Goal: Task Accomplishment & Management: Use online tool/utility

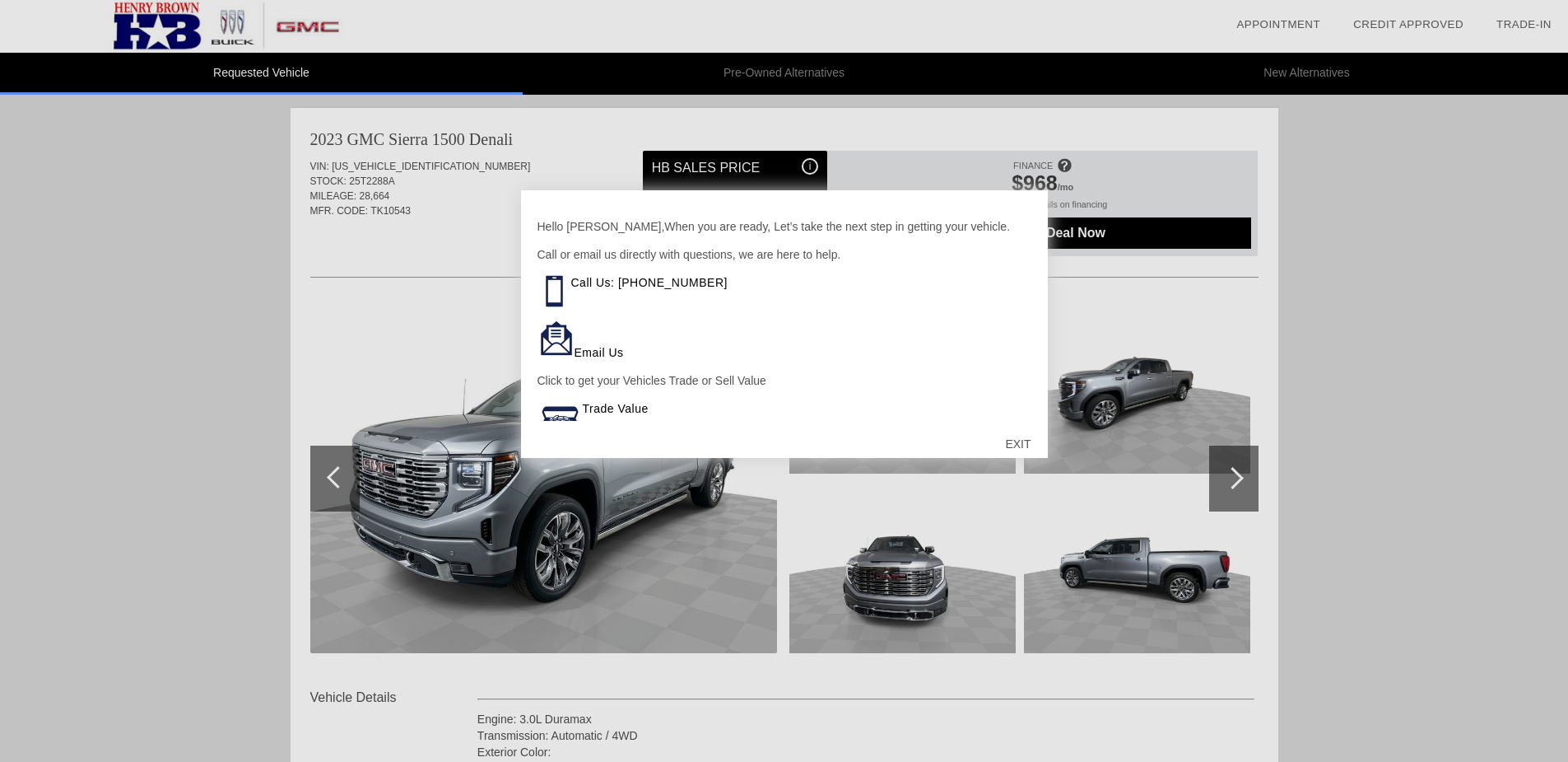
click at [1024, 443] on div "EXIT" at bounding box center [1018, 444] width 59 height 50
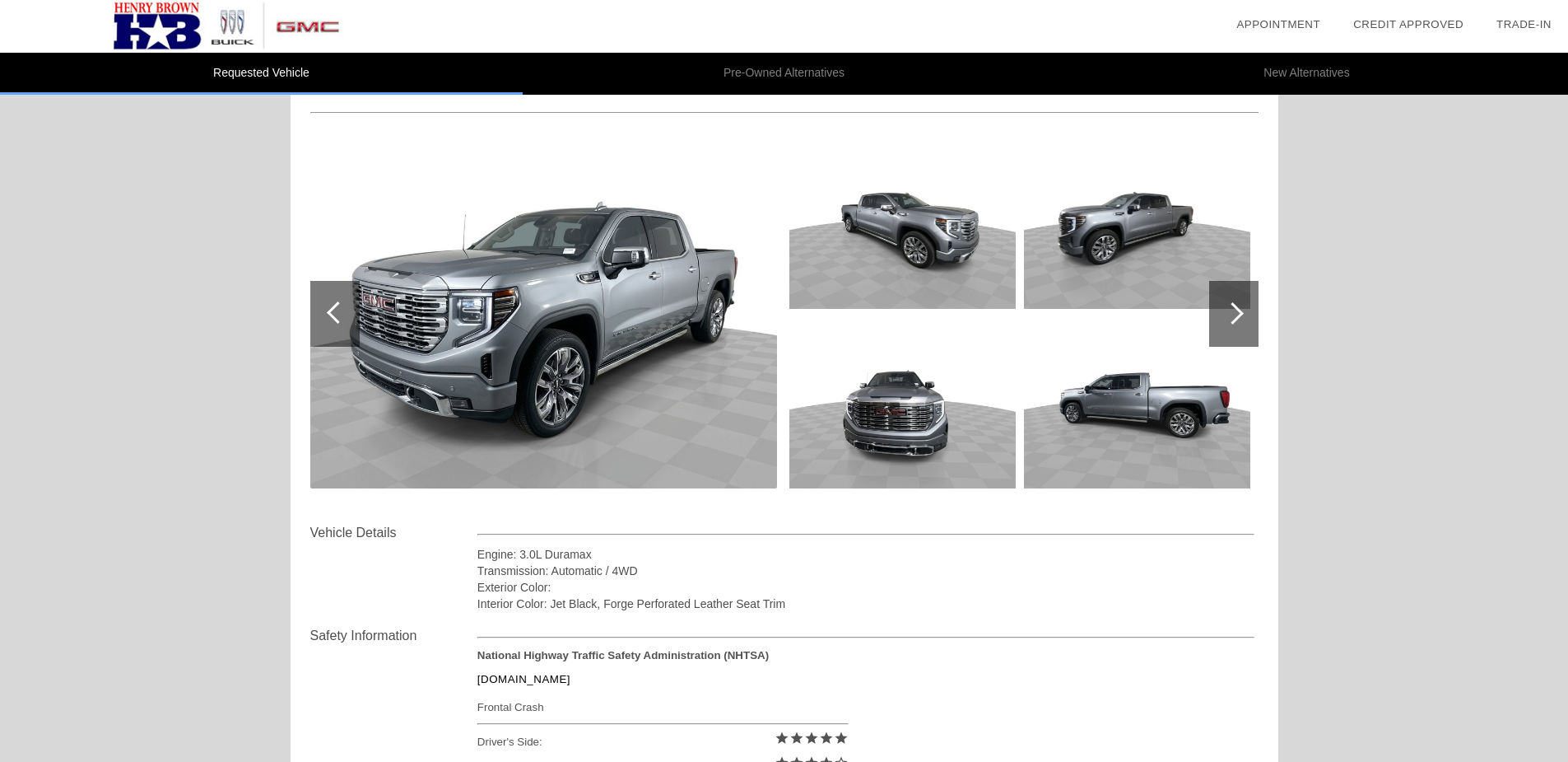
scroll to position [82, 0]
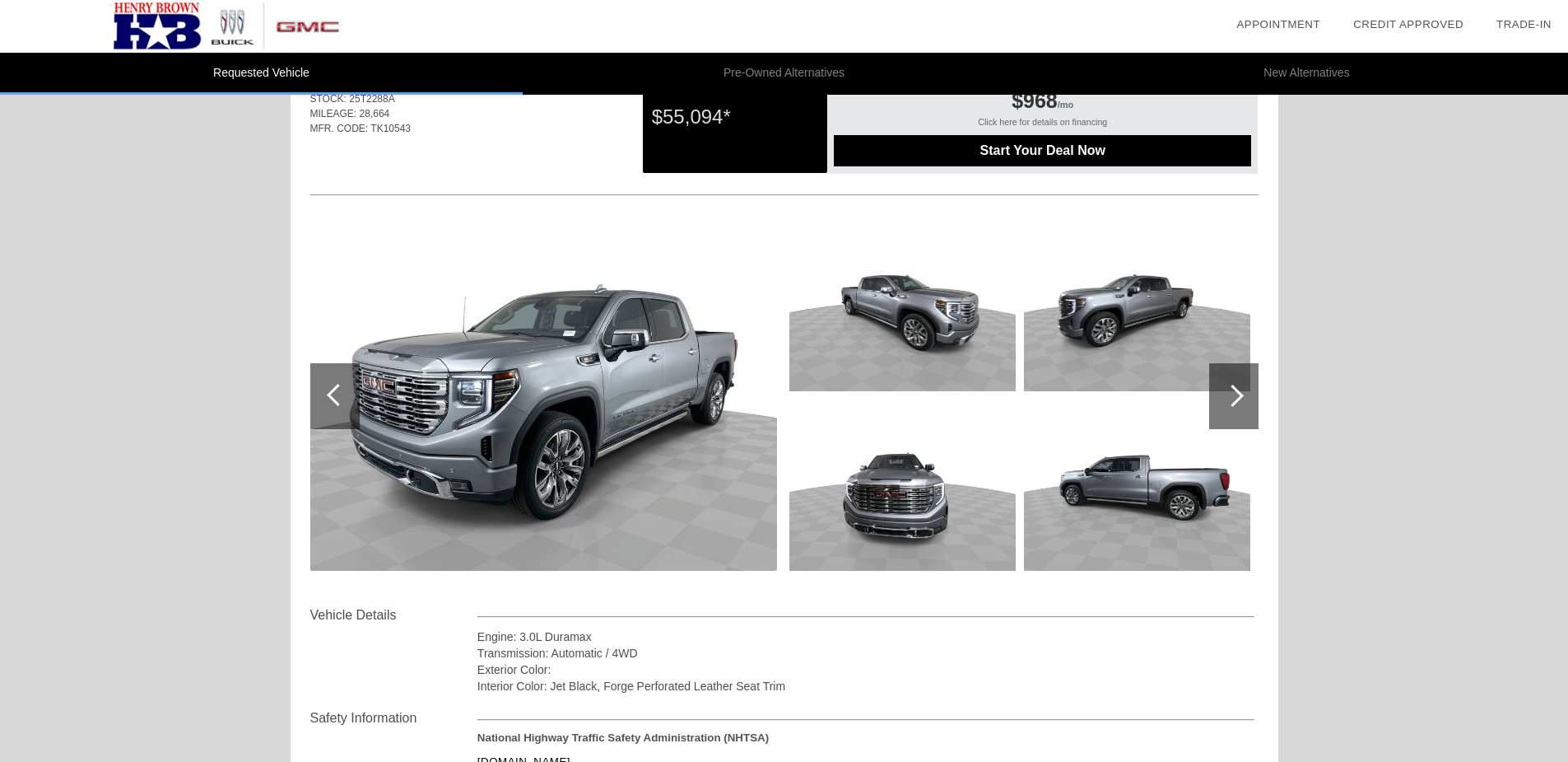
click at [1227, 405] on div at bounding box center [1234, 395] width 50 height 66
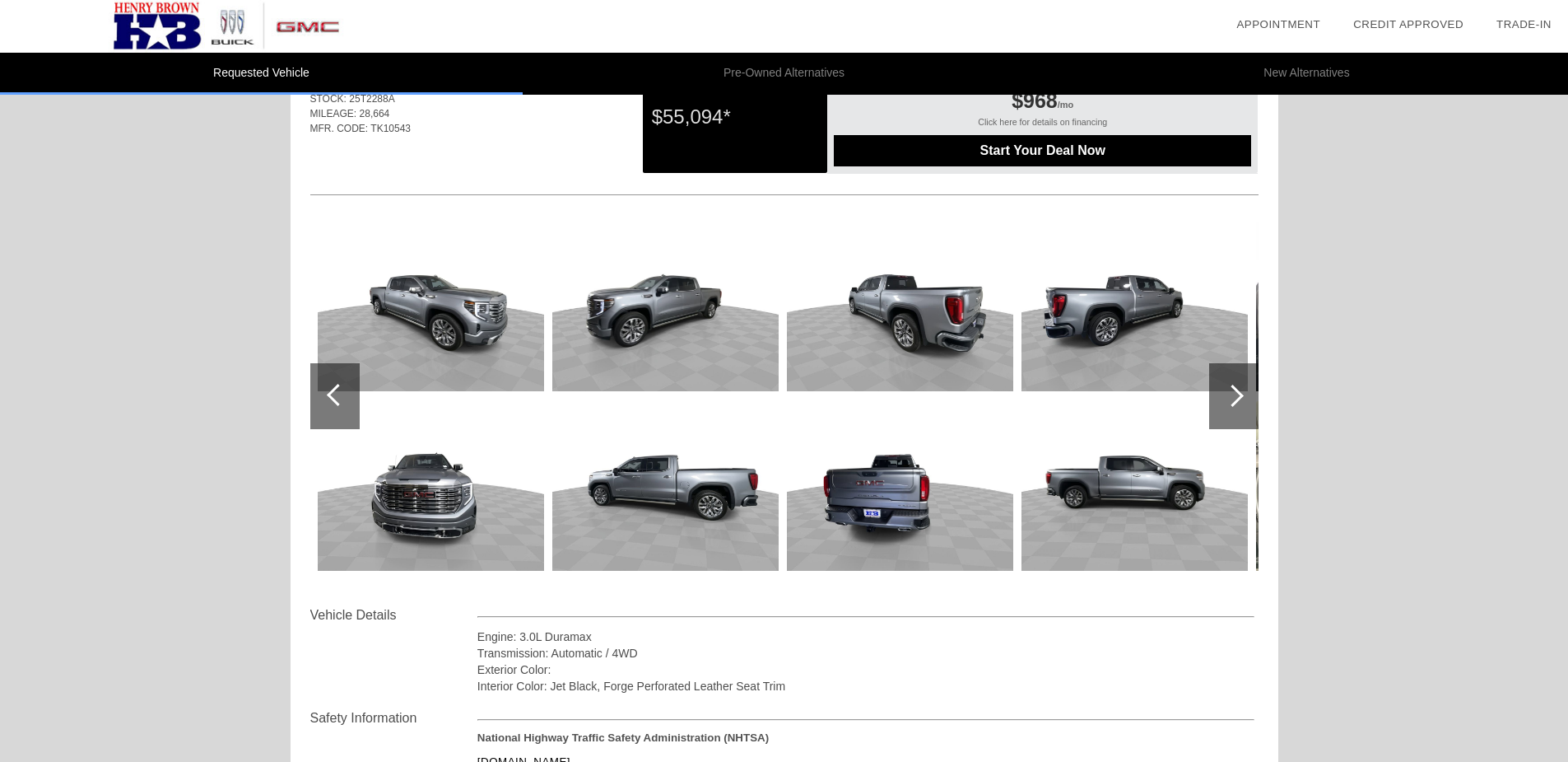
click at [1227, 405] on div at bounding box center [1234, 395] width 50 height 66
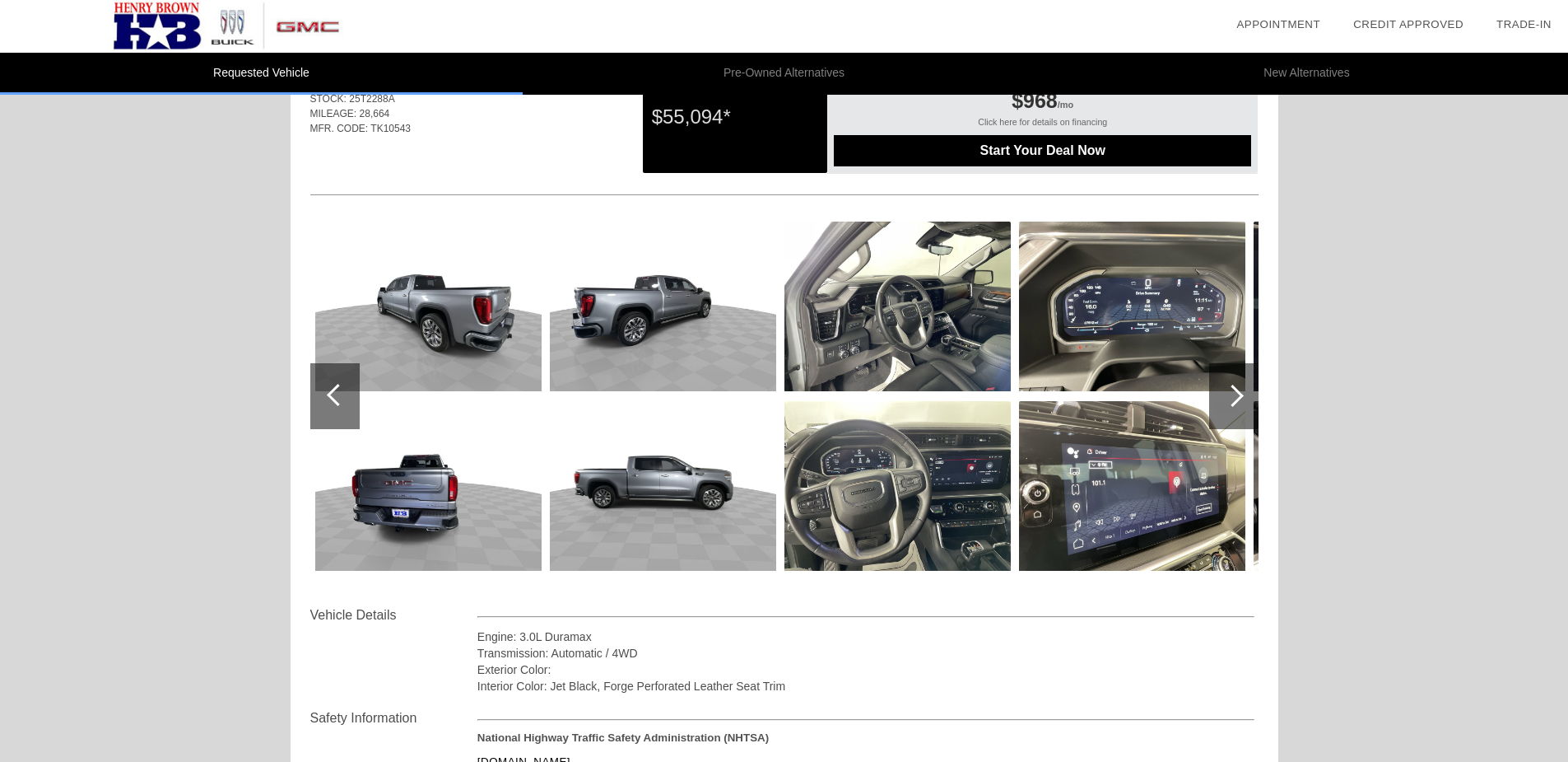
click at [1227, 405] on div at bounding box center [1234, 395] width 50 height 66
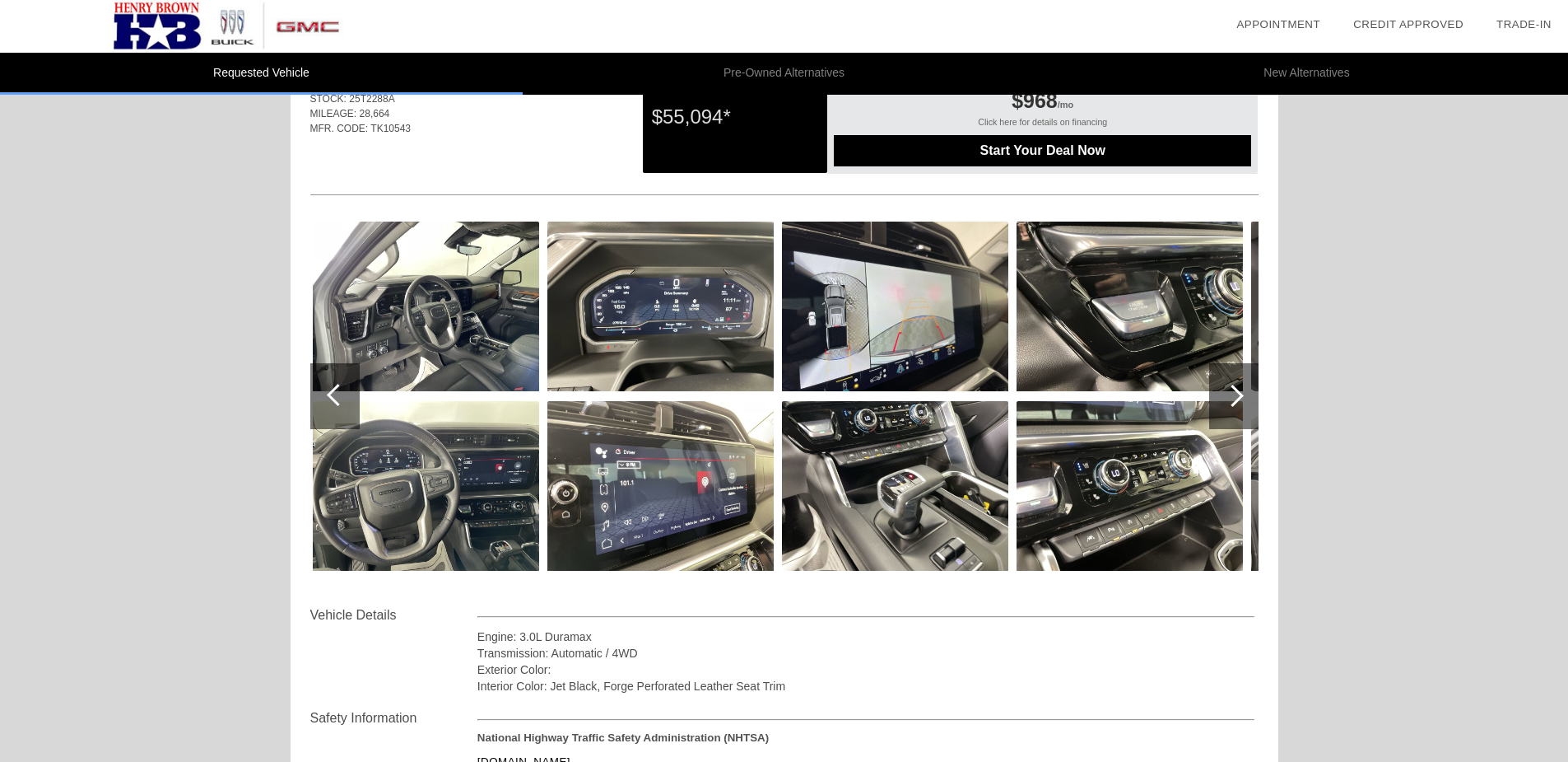
click at [1227, 405] on div at bounding box center [1234, 395] width 50 height 66
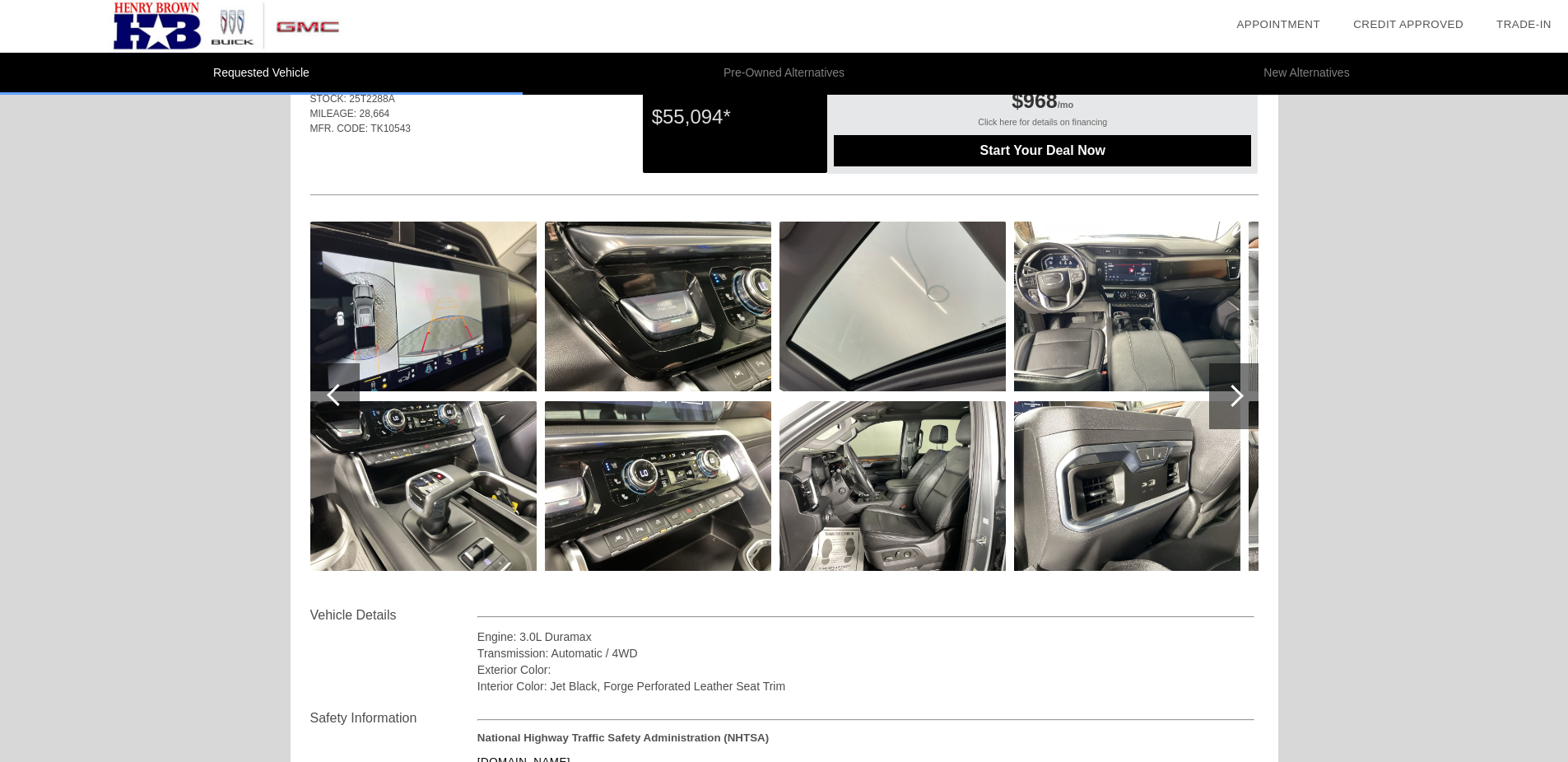
click at [1227, 405] on div at bounding box center [1234, 395] width 50 height 66
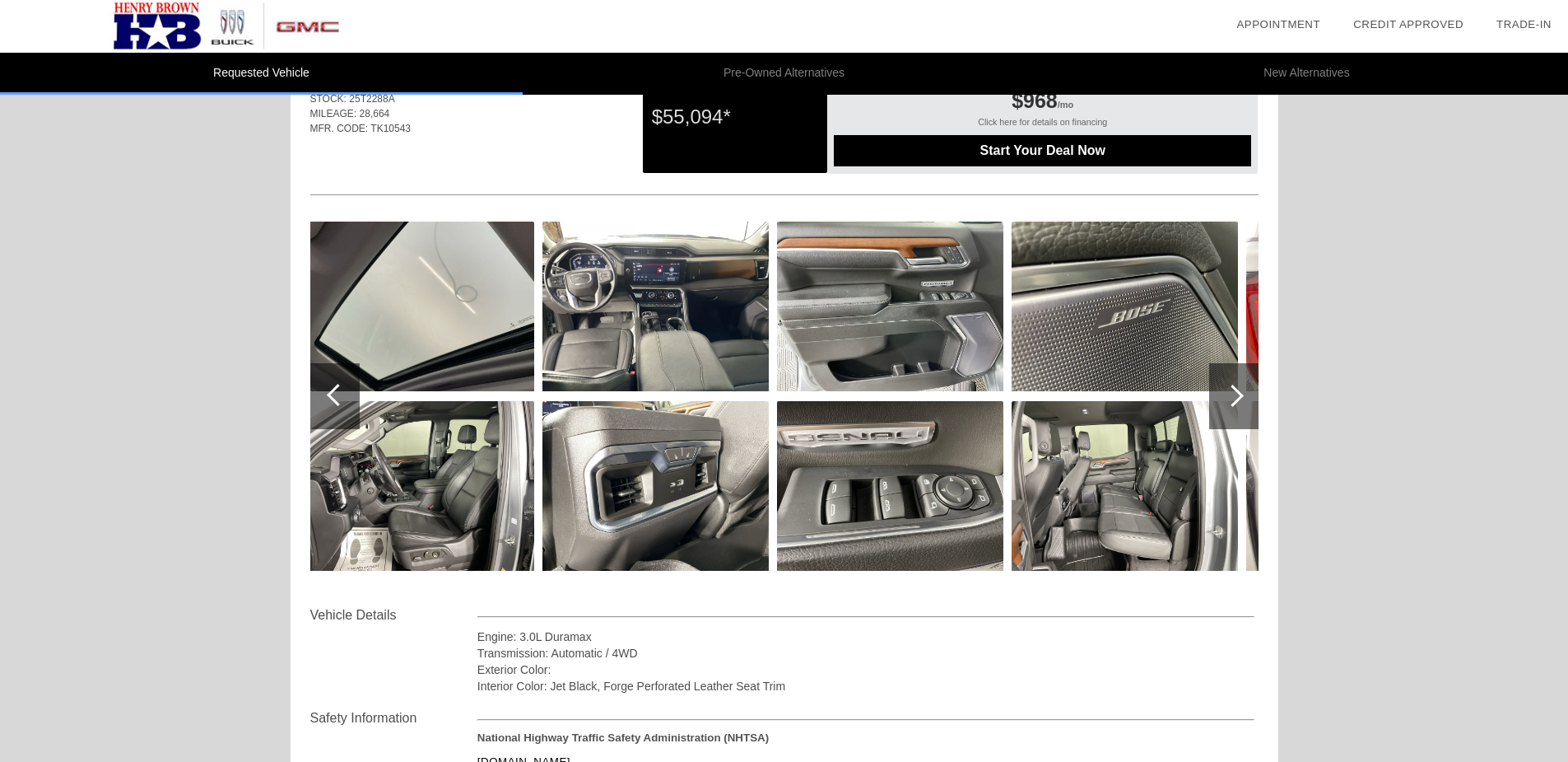
click at [1227, 405] on div at bounding box center [1234, 395] width 50 height 66
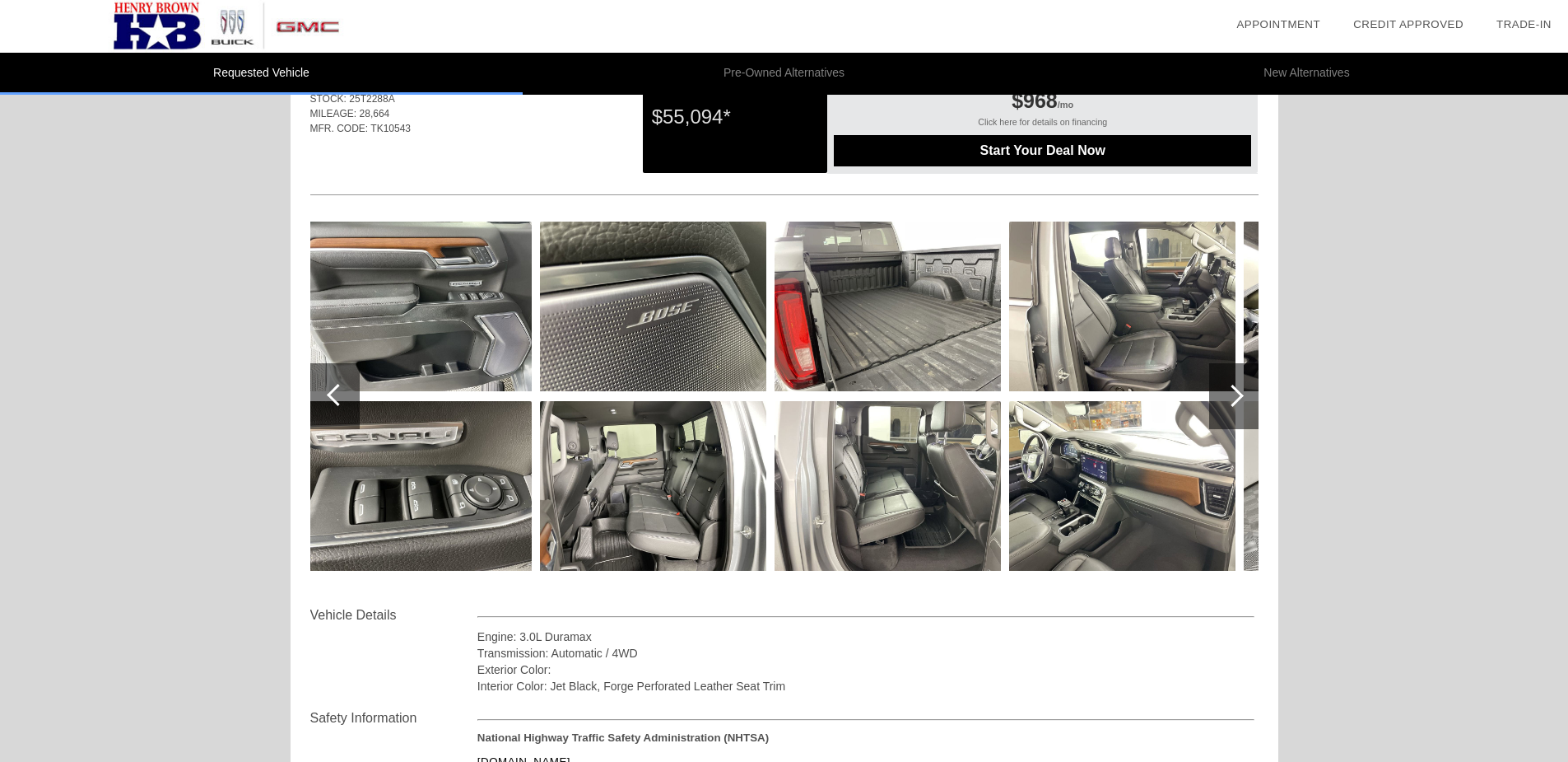
click at [1227, 405] on div at bounding box center [1234, 395] width 50 height 66
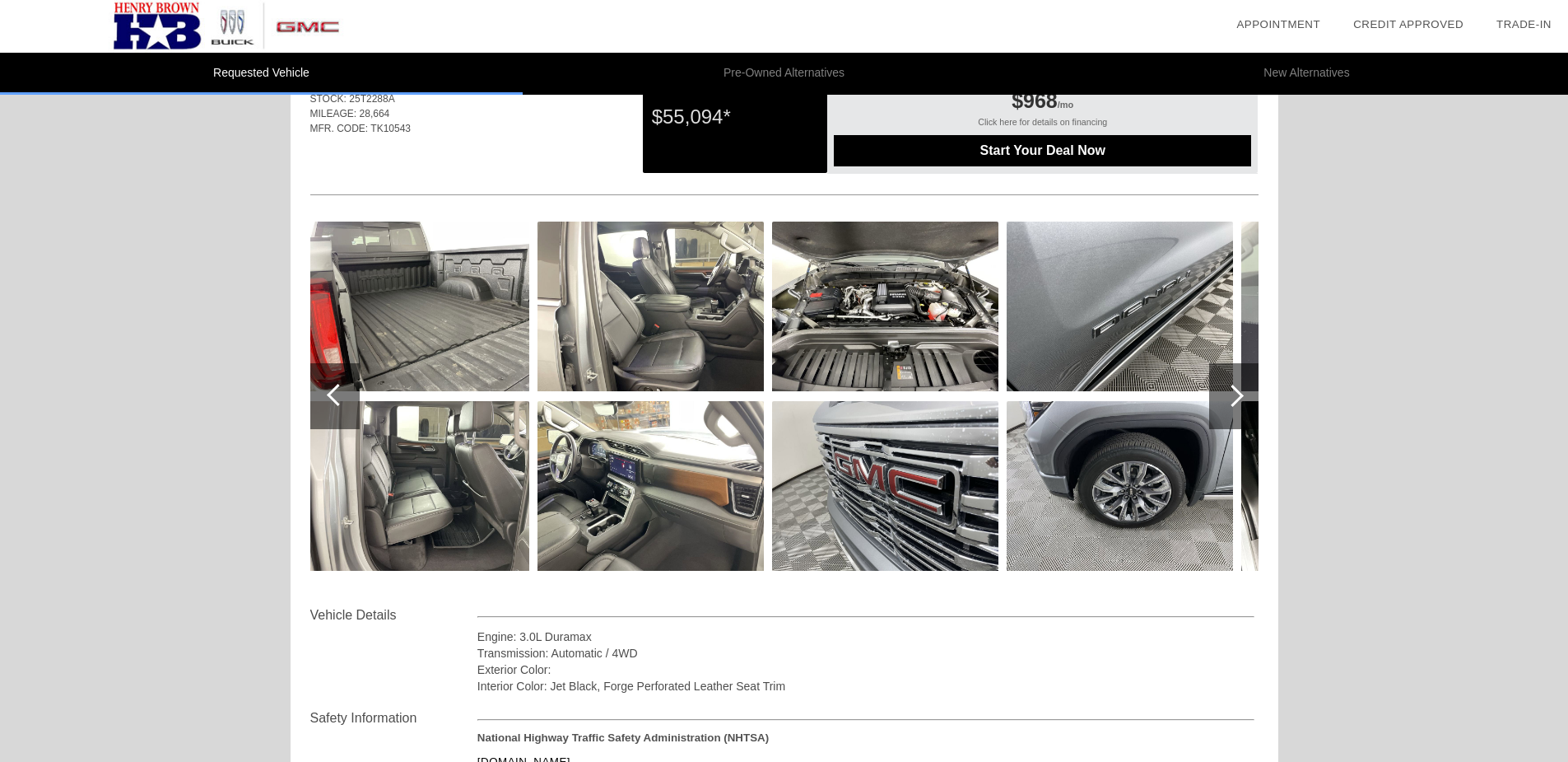
click at [1227, 405] on div at bounding box center [1234, 395] width 50 height 66
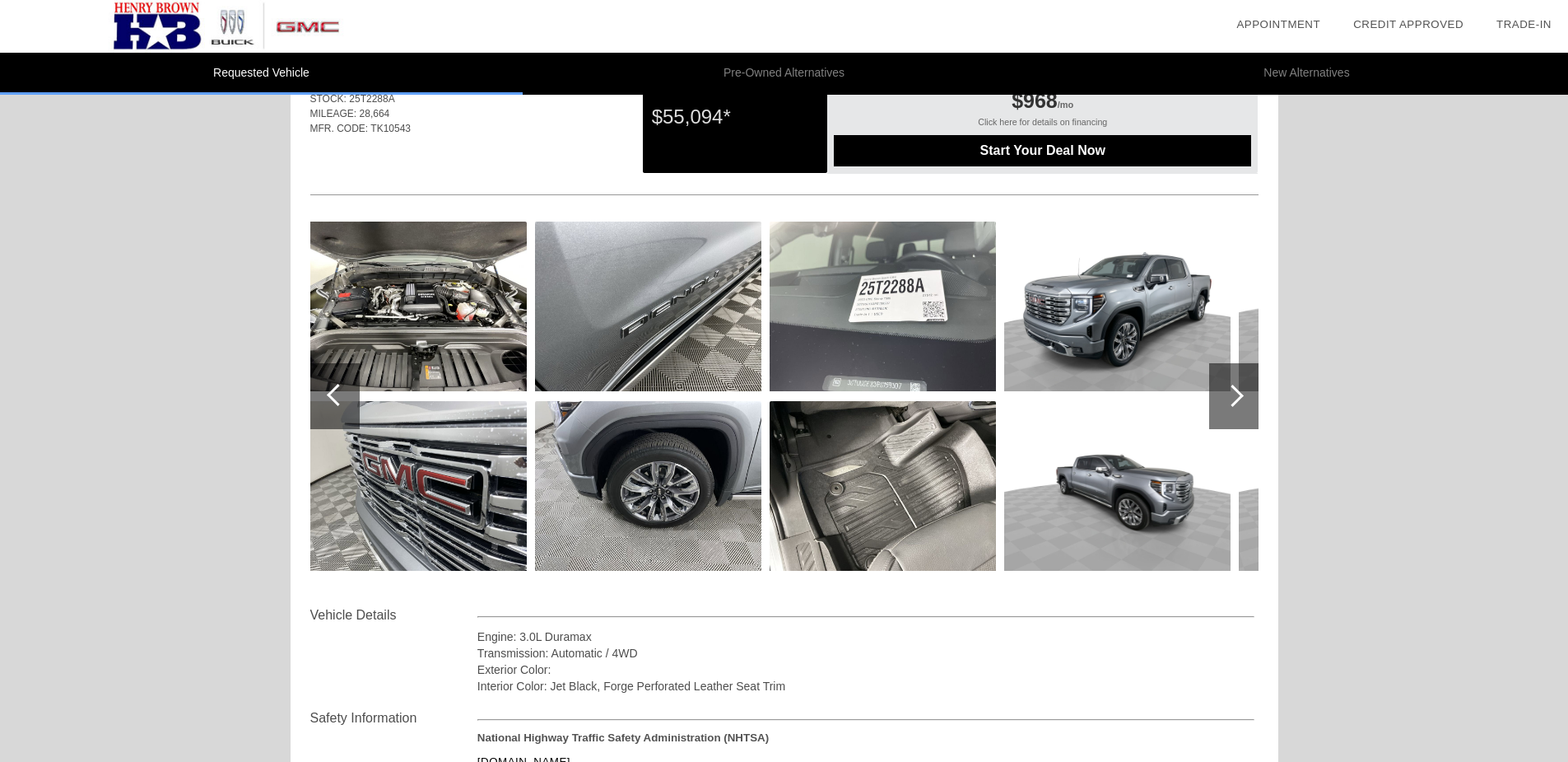
click at [1227, 405] on div at bounding box center [1234, 395] width 50 height 66
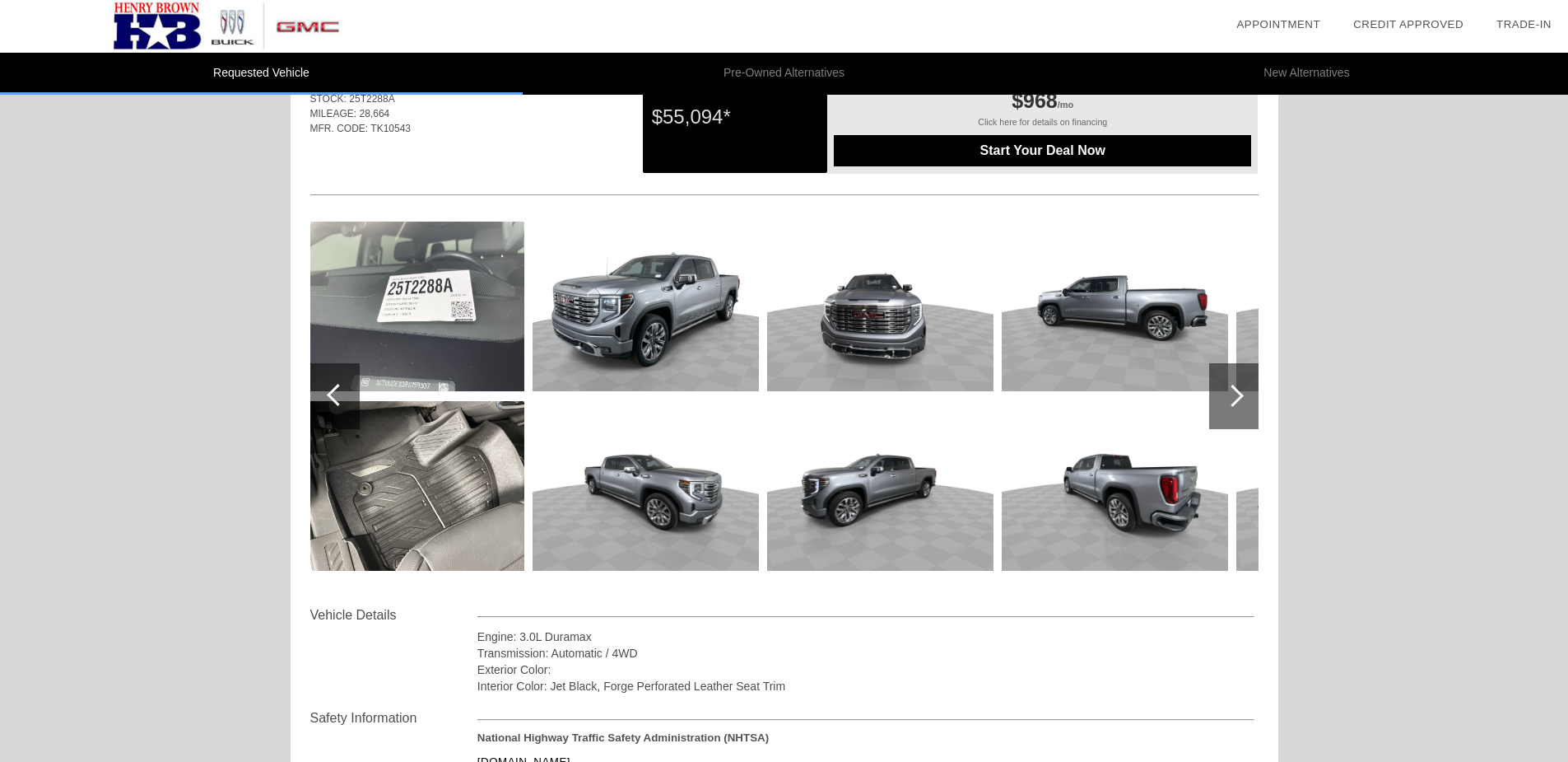
click at [1227, 405] on div at bounding box center [1234, 395] width 50 height 66
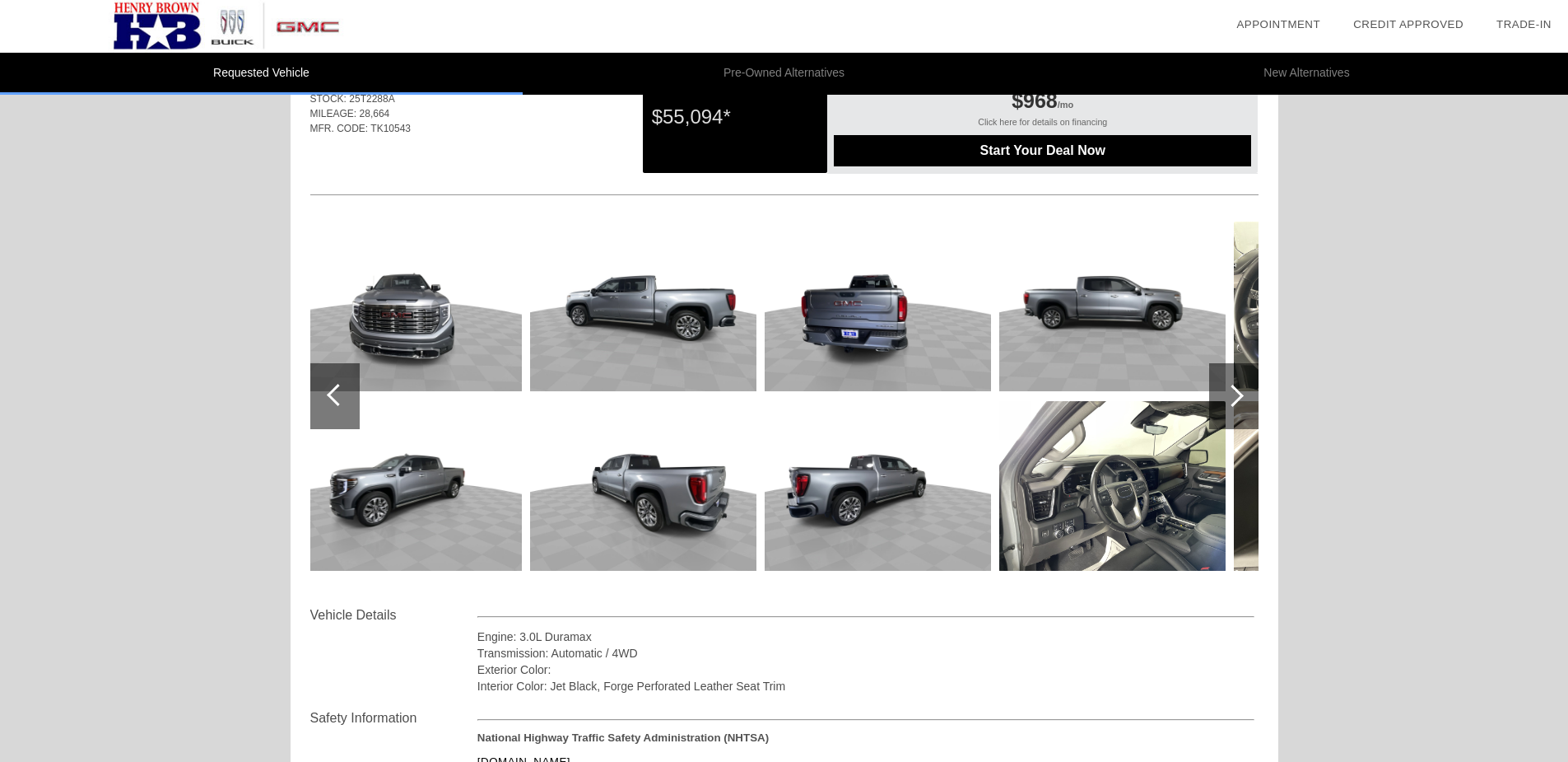
click at [1227, 405] on div at bounding box center [1234, 395] width 50 height 66
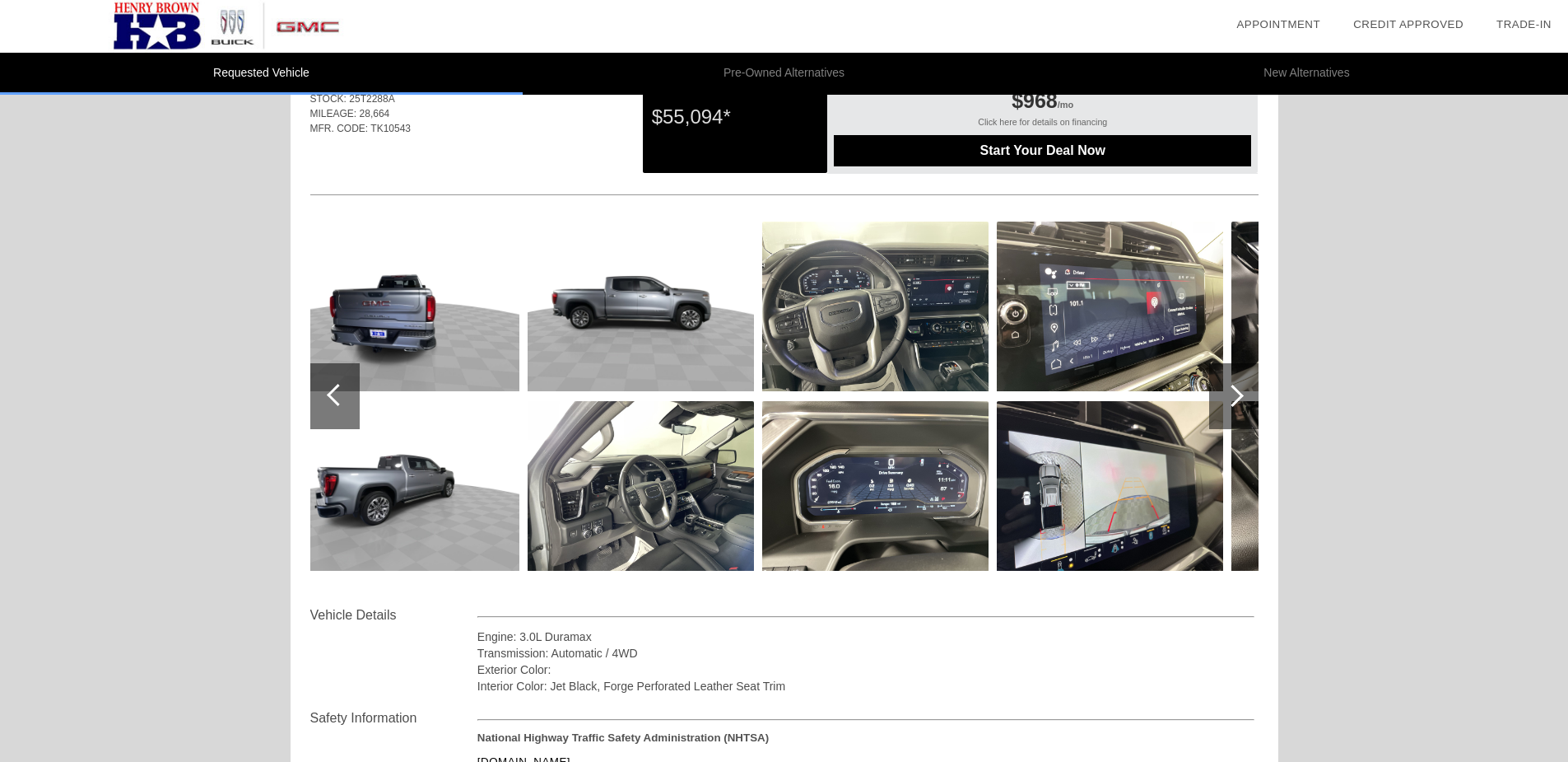
scroll to position [0, 0]
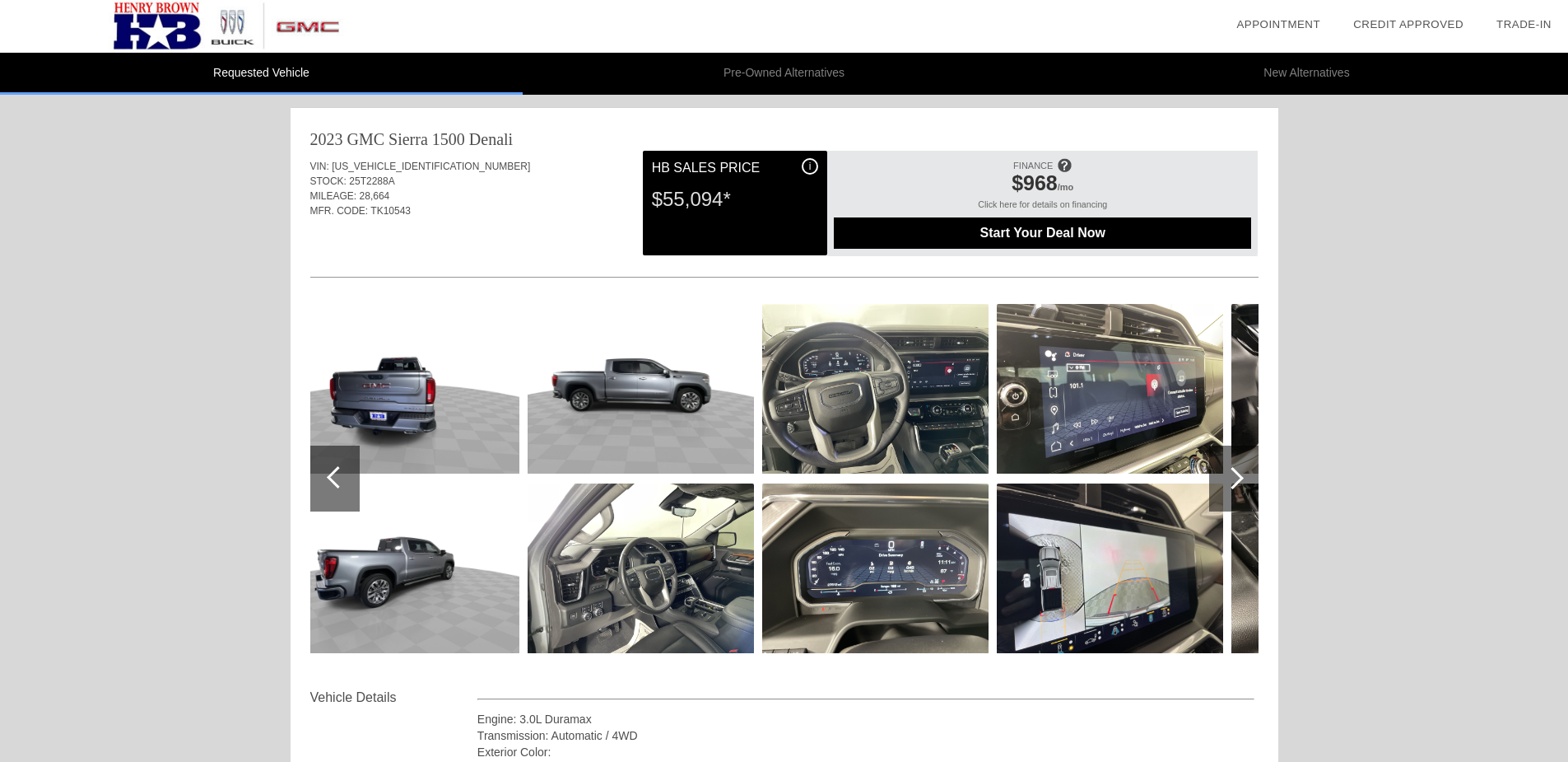
click at [1234, 468] on div at bounding box center [1233, 478] width 22 height 22
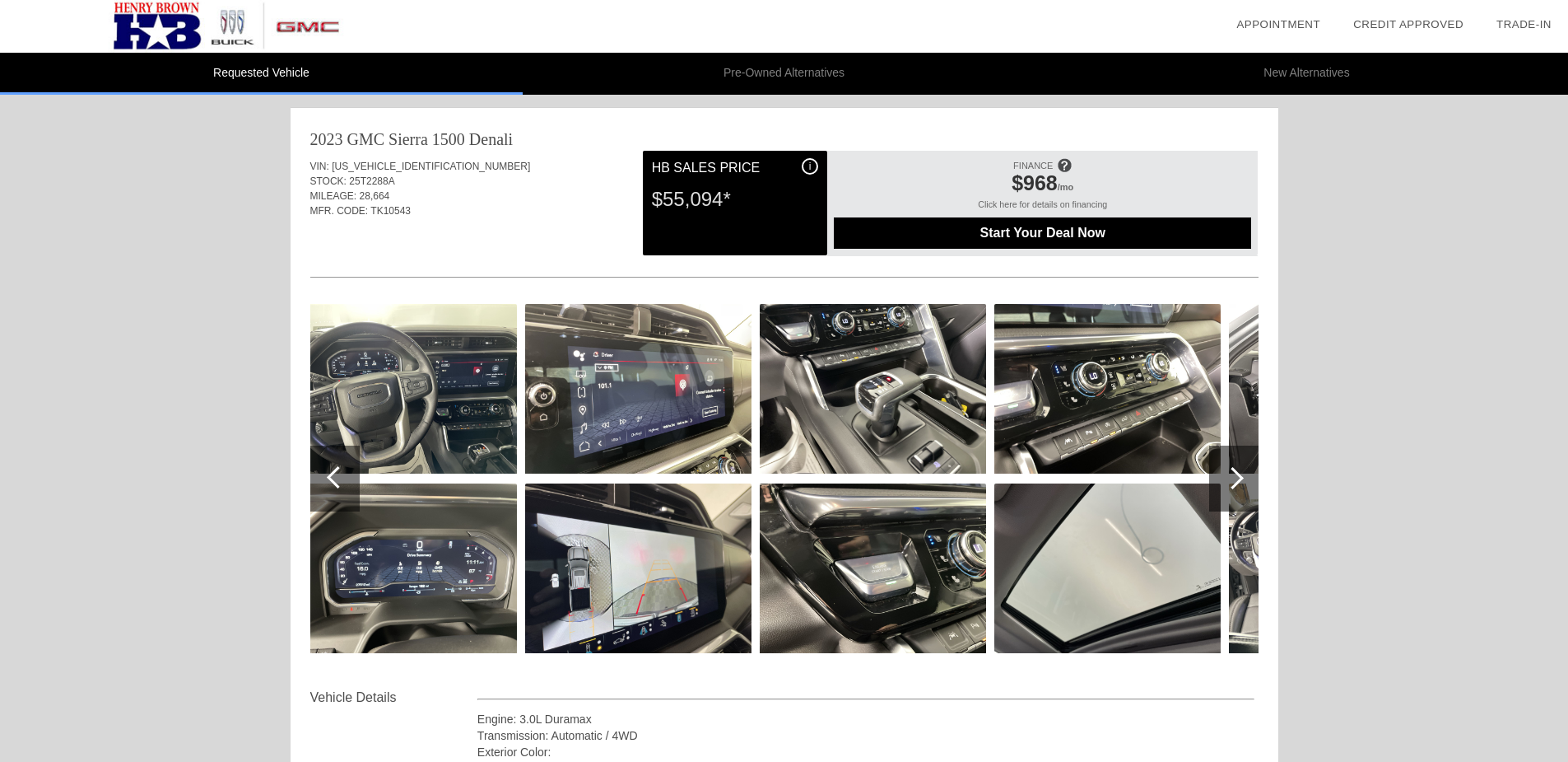
click at [1234, 468] on div at bounding box center [1233, 478] width 22 height 22
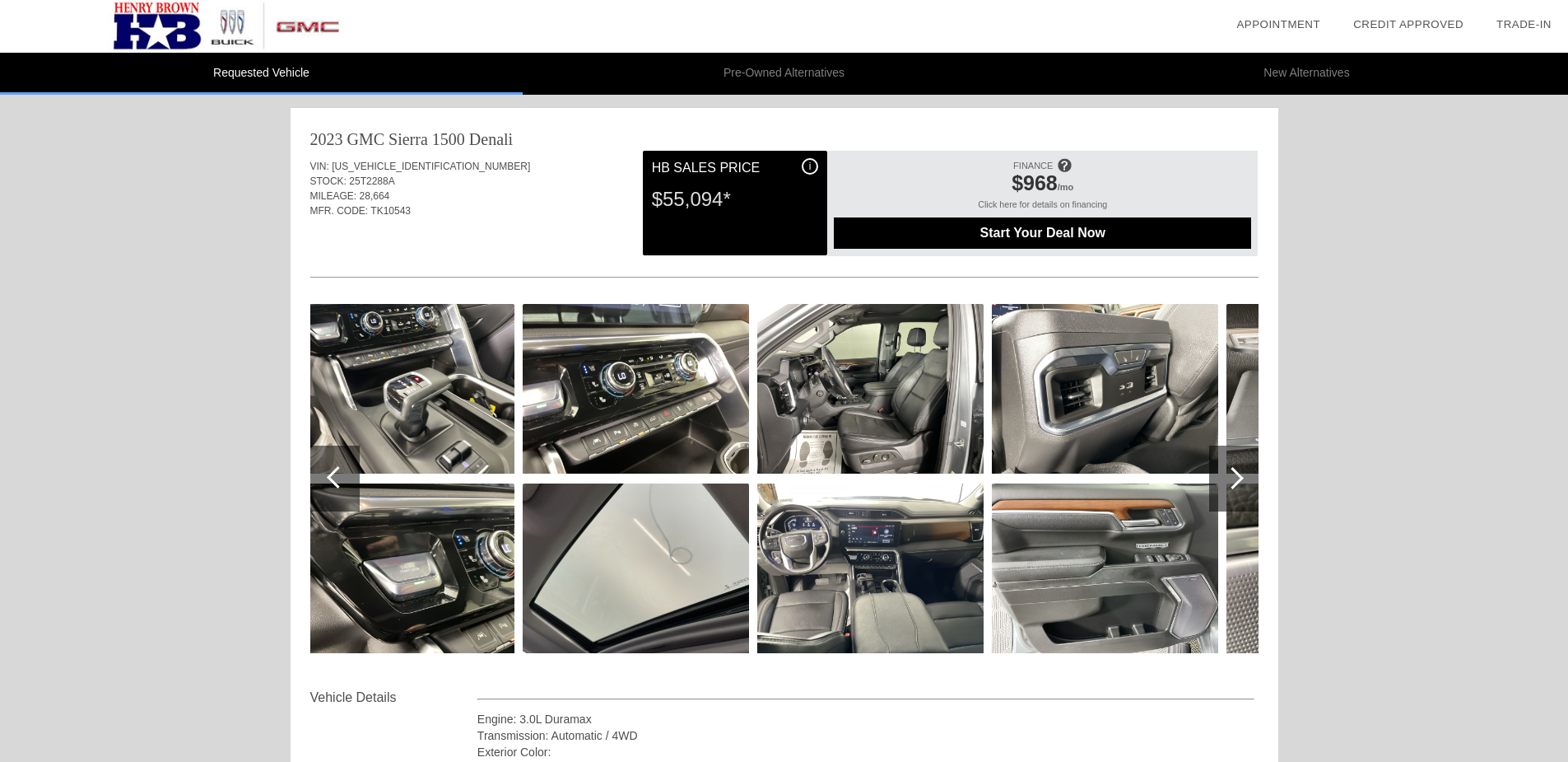
click at [1234, 468] on div at bounding box center [1233, 478] width 22 height 22
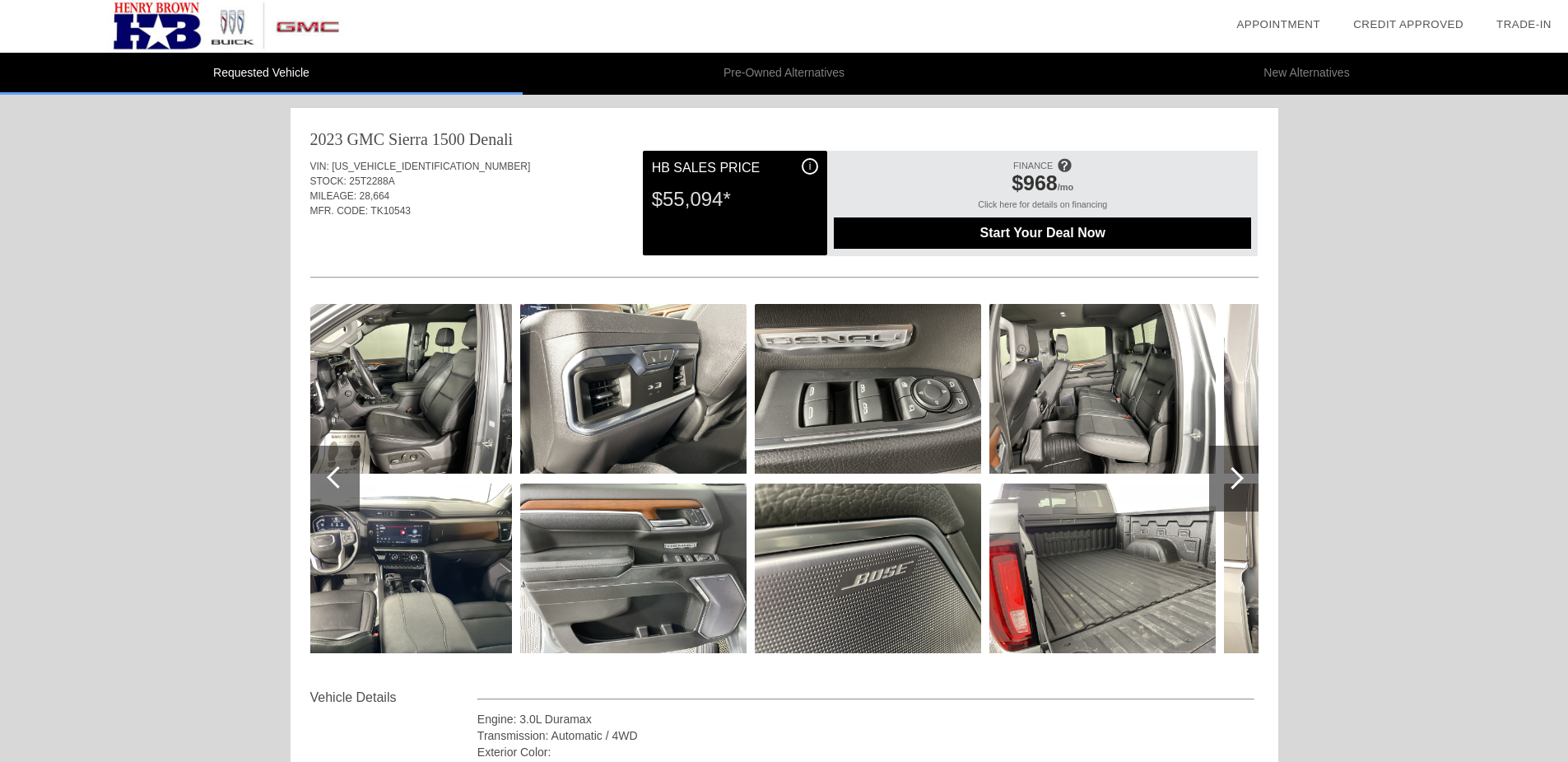
click at [1234, 468] on div at bounding box center [1233, 478] width 22 height 22
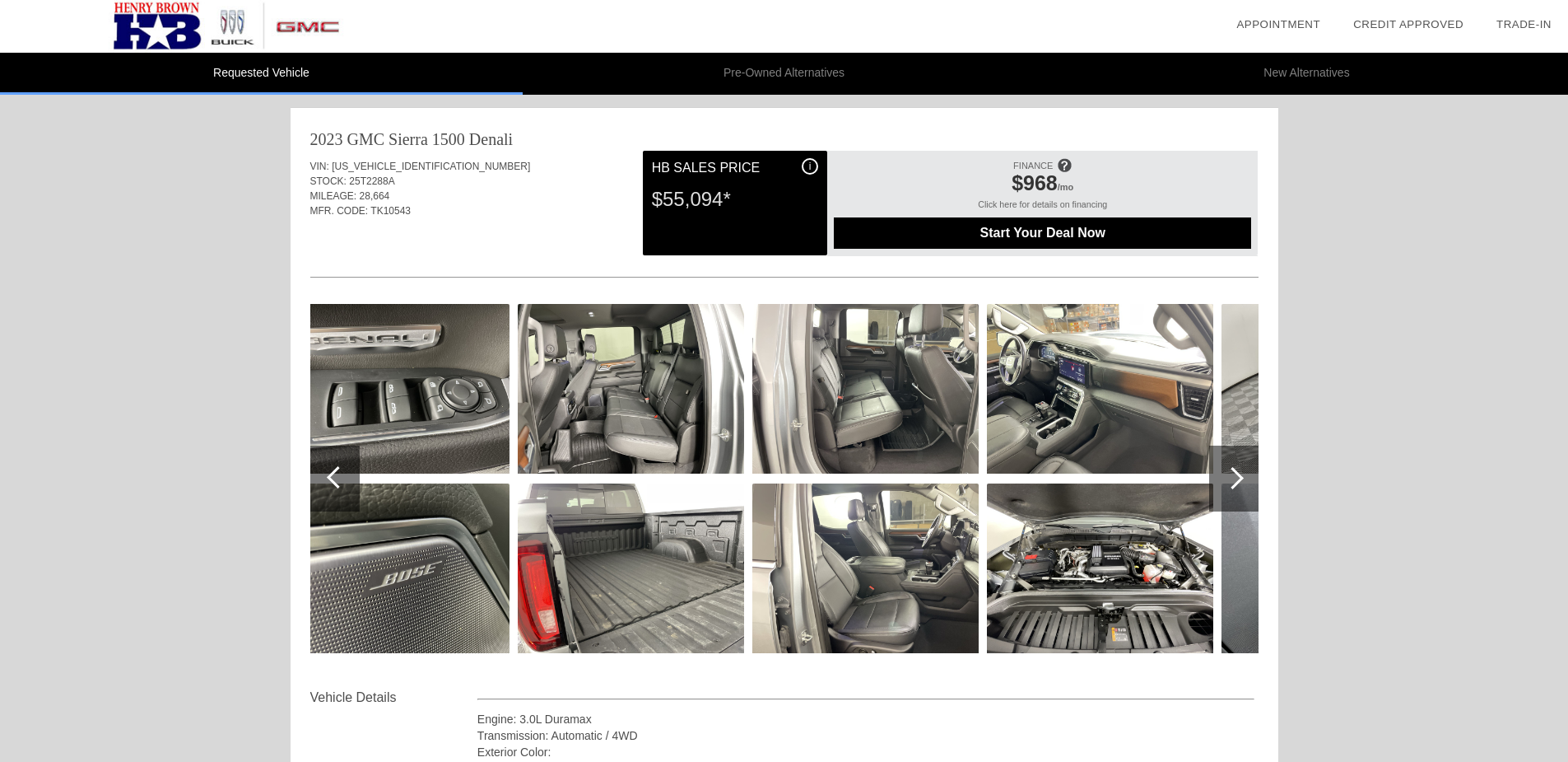
click at [1234, 468] on div at bounding box center [1233, 478] width 22 height 22
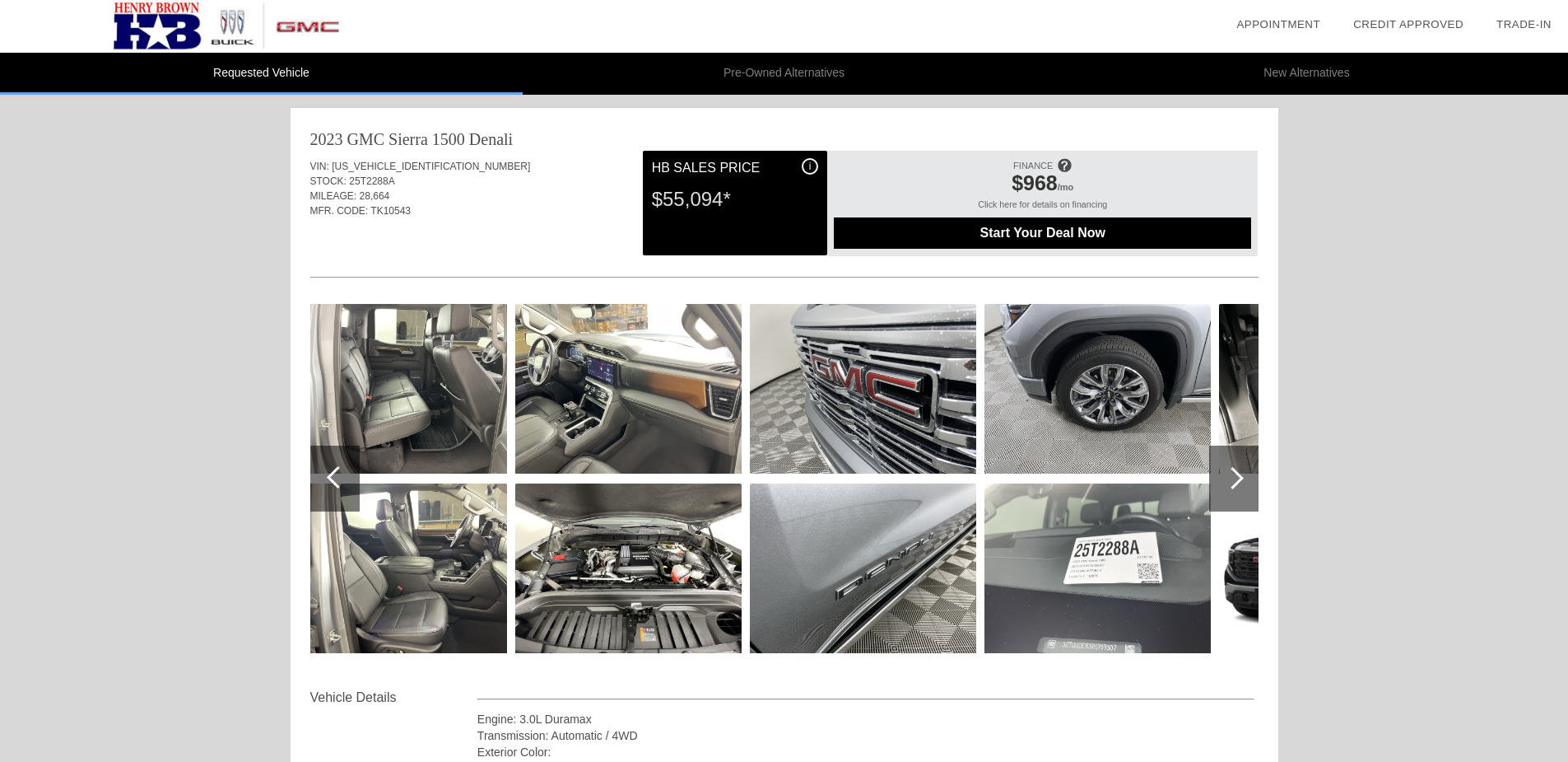
click at [1234, 468] on div at bounding box center [1233, 478] width 22 height 22
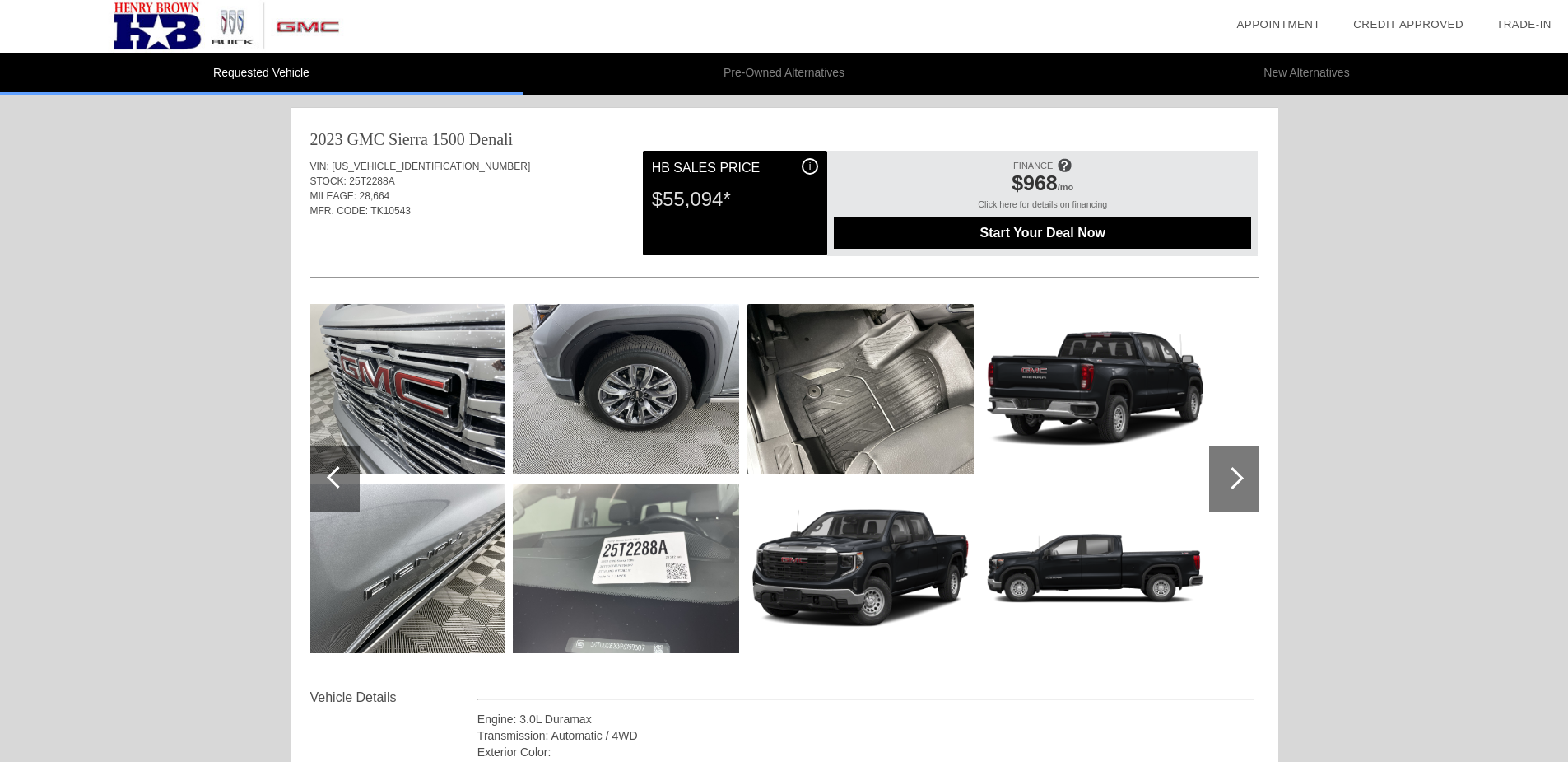
click at [1234, 468] on div at bounding box center [1233, 478] width 22 height 22
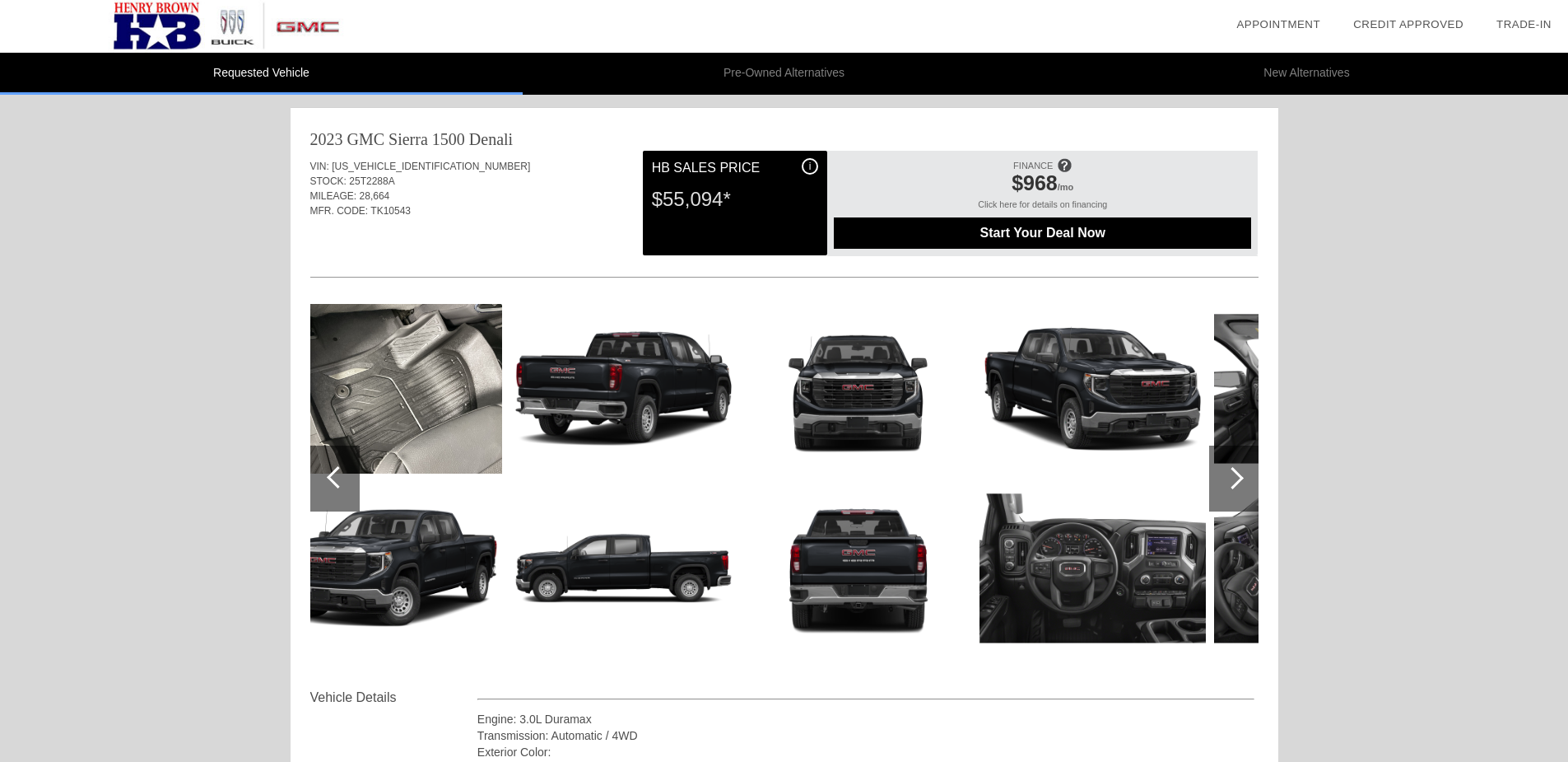
click at [1234, 468] on div at bounding box center [1233, 478] width 22 height 22
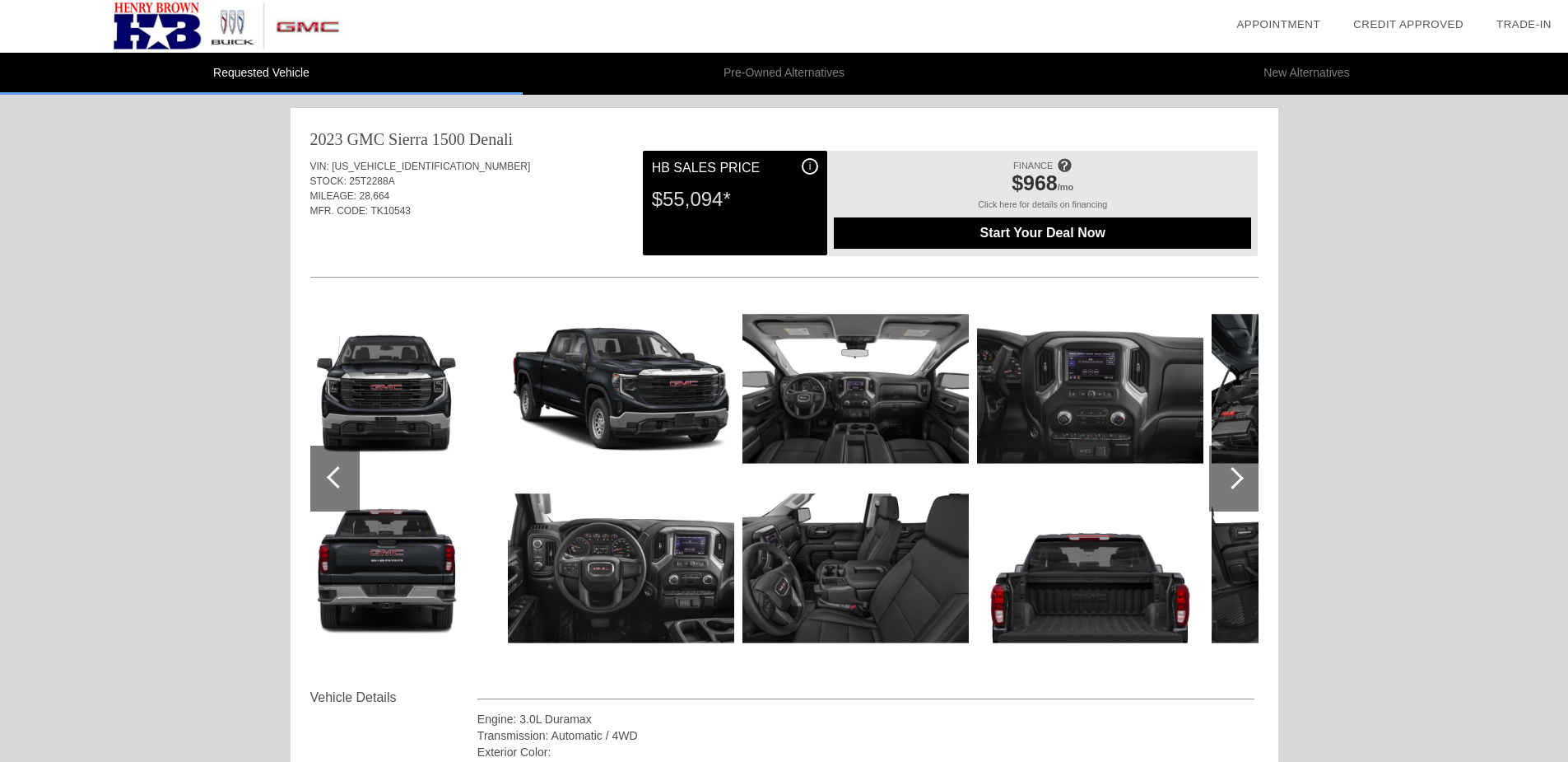
click at [1234, 468] on div at bounding box center [1233, 478] width 22 height 22
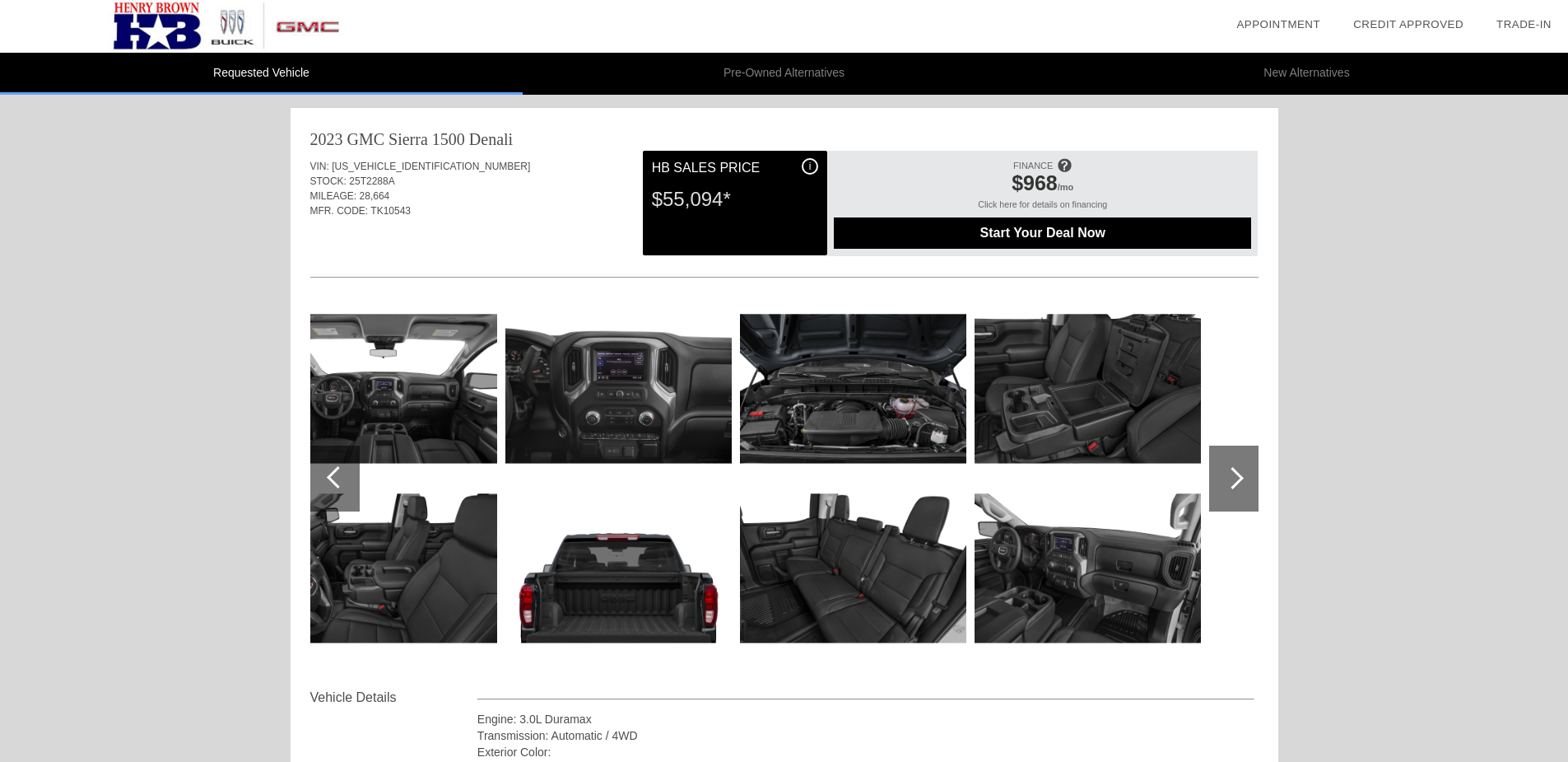
click at [1234, 468] on div at bounding box center [1233, 478] width 22 height 22
